Goal: Find specific fact: Find specific fact

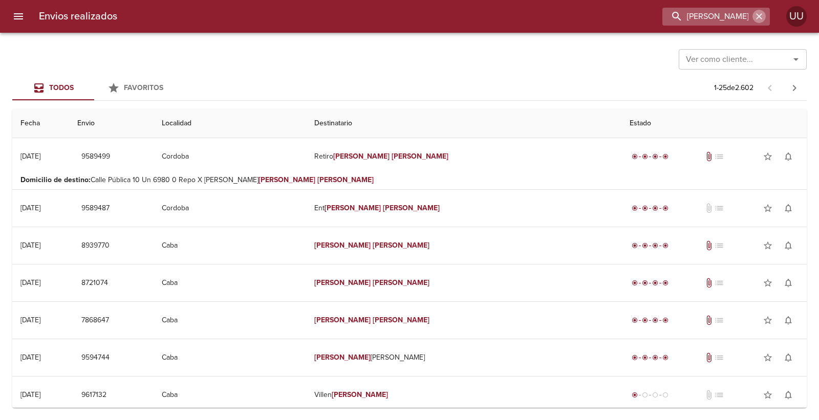
click at [756, 17] on icon "button" at bounding box center [759, 16] width 10 height 10
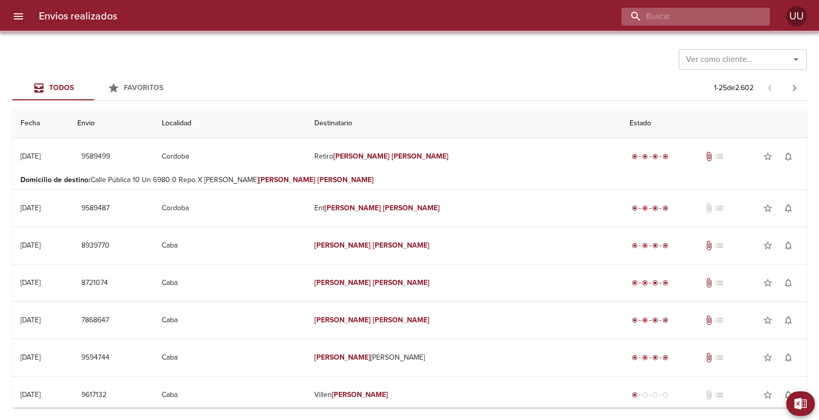
click at [726, 12] on input "buscar" at bounding box center [686, 17] width 131 height 18
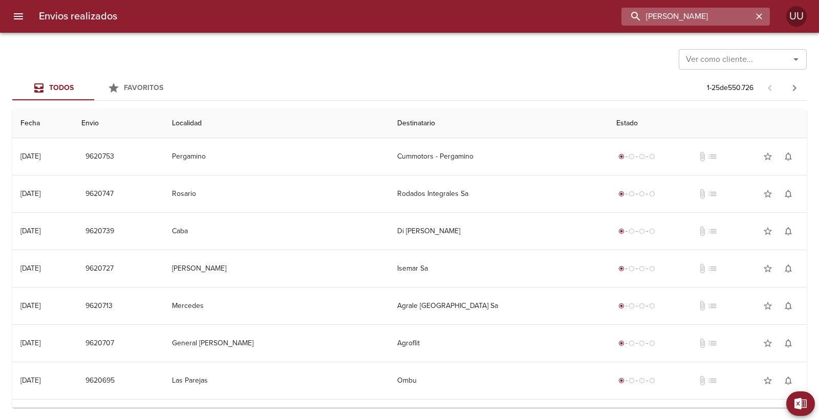
type input "[PERSON_NAME]"
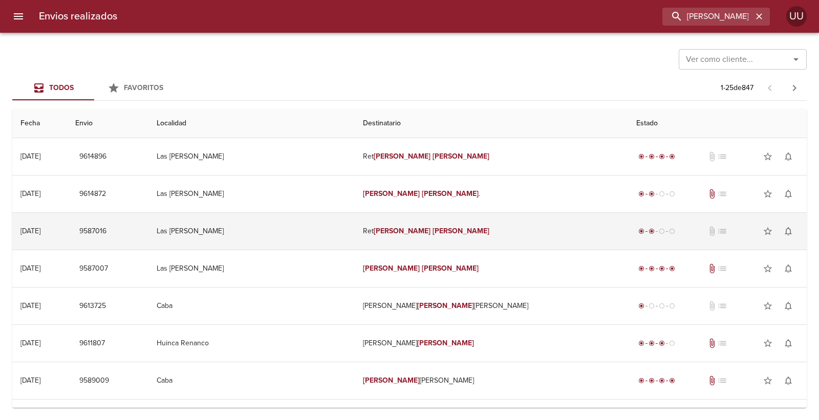
click at [430, 229] on em "[PERSON_NAME]" at bounding box center [402, 231] width 57 height 9
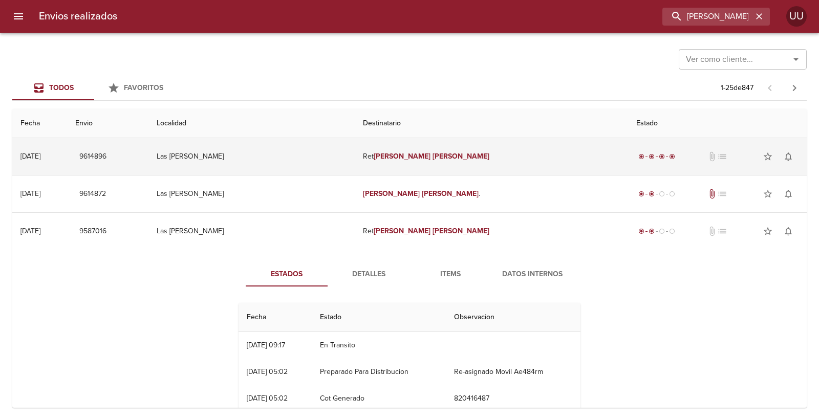
click at [452, 146] on td "[PERSON_NAME] [PERSON_NAME]" at bounding box center [491, 156] width 273 height 37
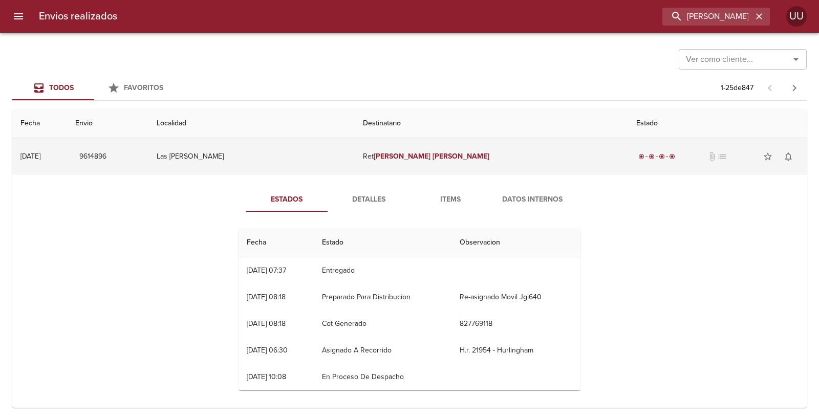
click at [452, 150] on td "[PERSON_NAME] [PERSON_NAME]" at bounding box center [491, 156] width 273 height 37
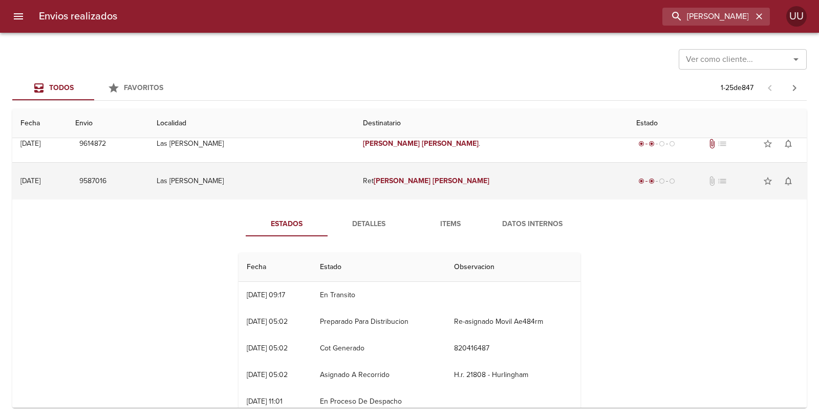
scroll to position [57, 0]
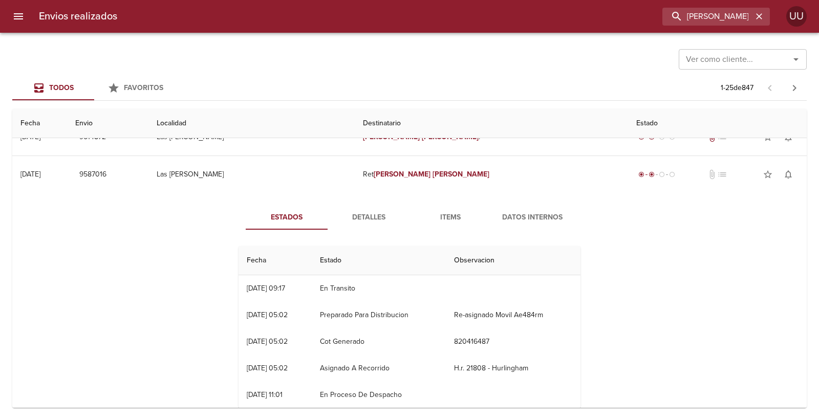
click at [366, 215] on span "Detalles" at bounding box center [369, 217] width 70 height 13
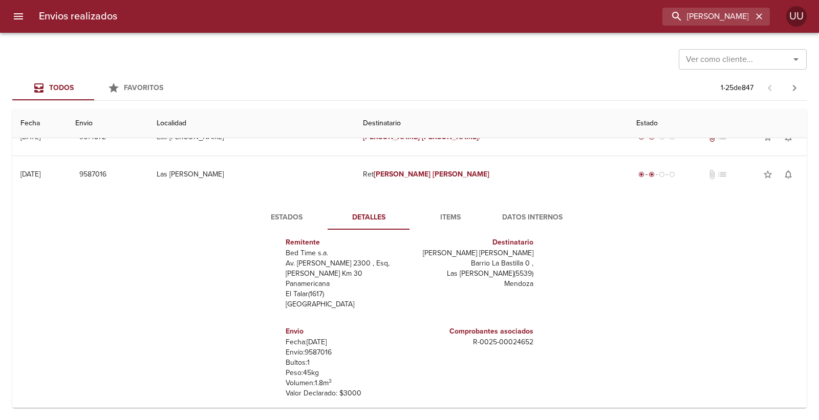
scroll to position [15, 0]
drag, startPoint x: 461, startPoint y: 329, endPoint x: 532, endPoint y: 333, distance: 71.3
click at [532, 333] on div "Remitente Bed Time s.a. Av. [PERSON_NAME] 2300 , Esq, [PERSON_NAME] Km 30 Panam…" at bounding box center [409, 340] width 350 height 205
copy p "R - 0025 - 00024652"
